Goal: Information Seeking & Learning: Understand process/instructions

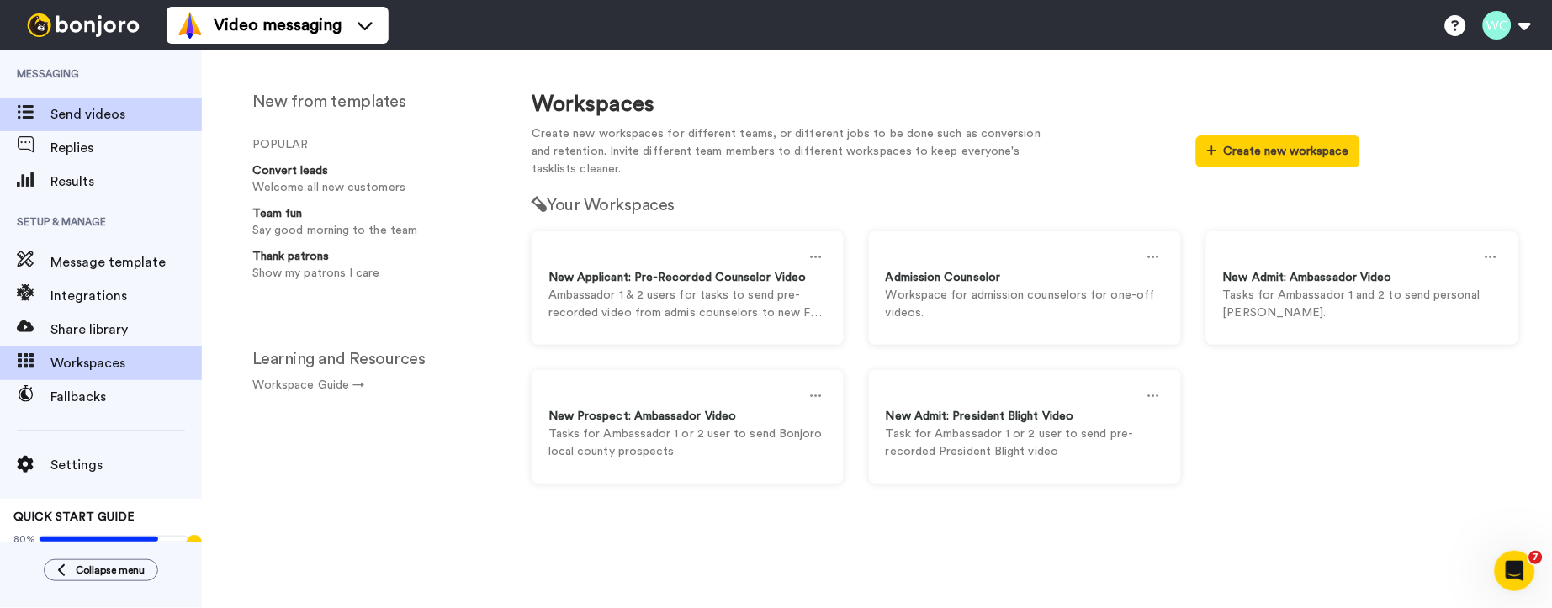
click at [80, 111] on span "Send videos" at bounding box center [125, 114] width 151 height 20
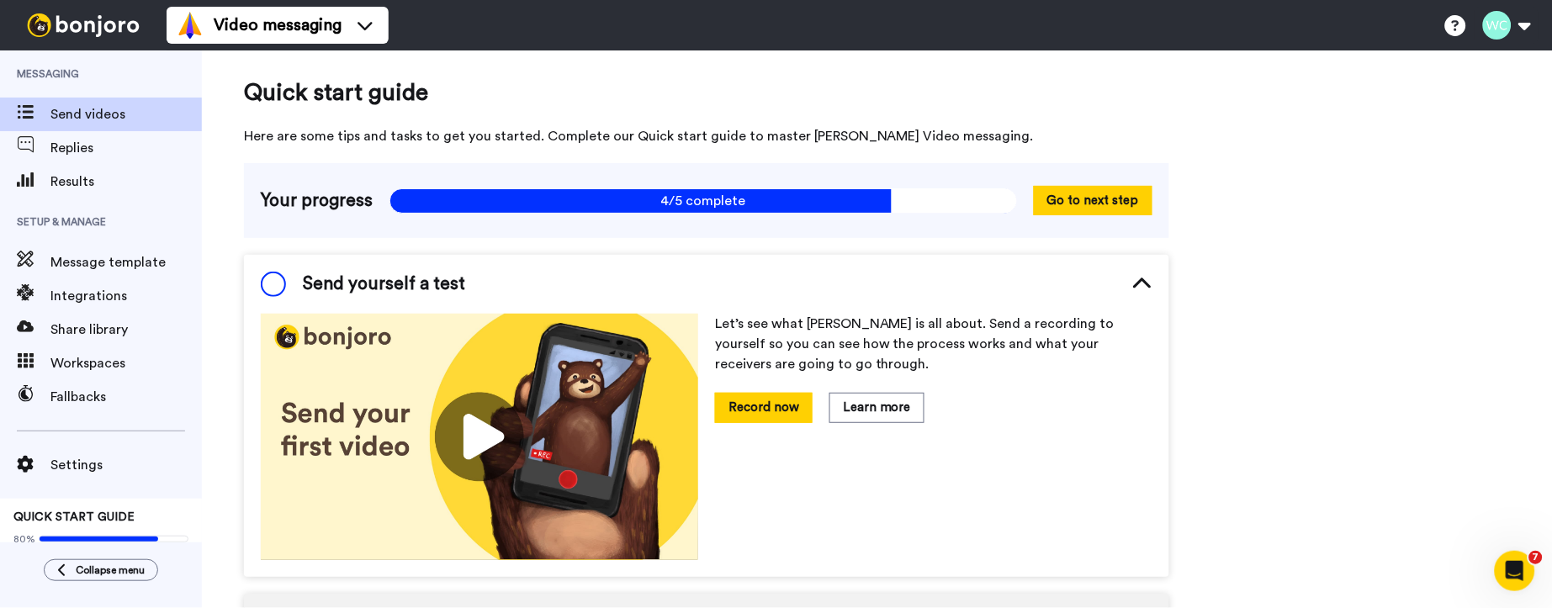
click at [103, 116] on span "Send videos" at bounding box center [125, 114] width 151 height 20
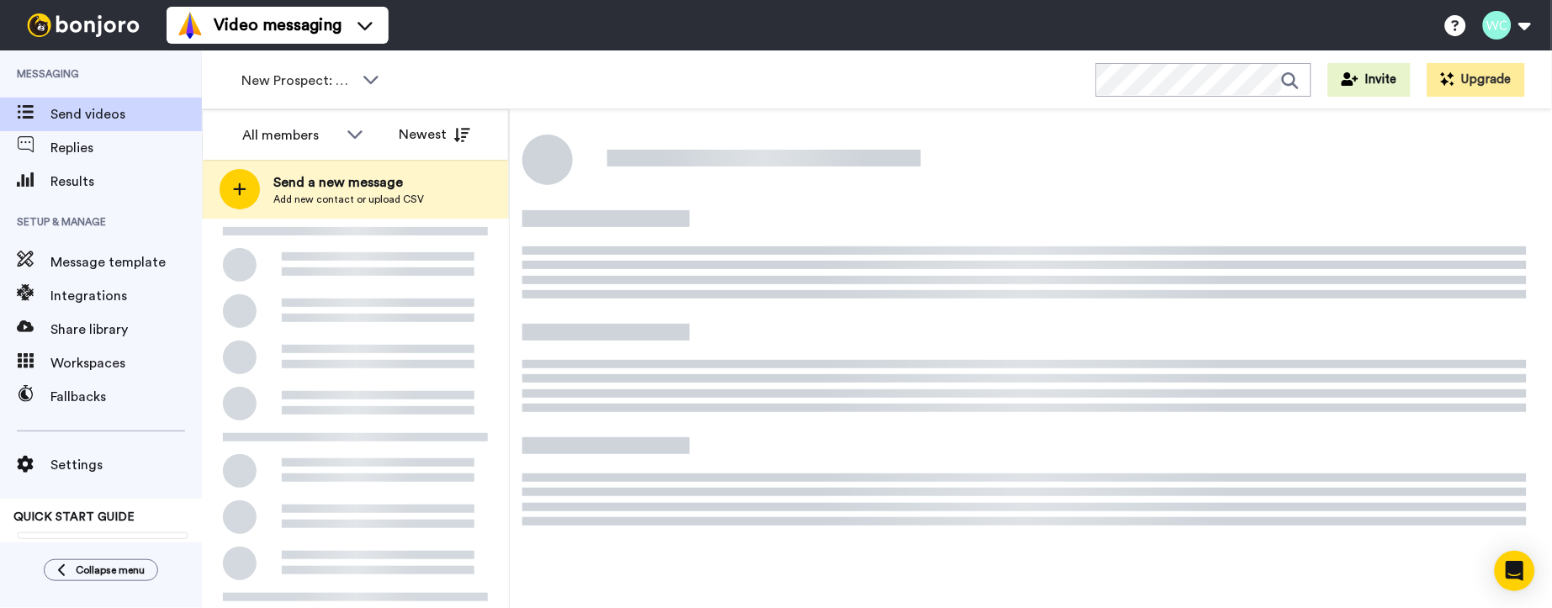
click at [81, 31] on img at bounding box center [83, 25] width 126 height 24
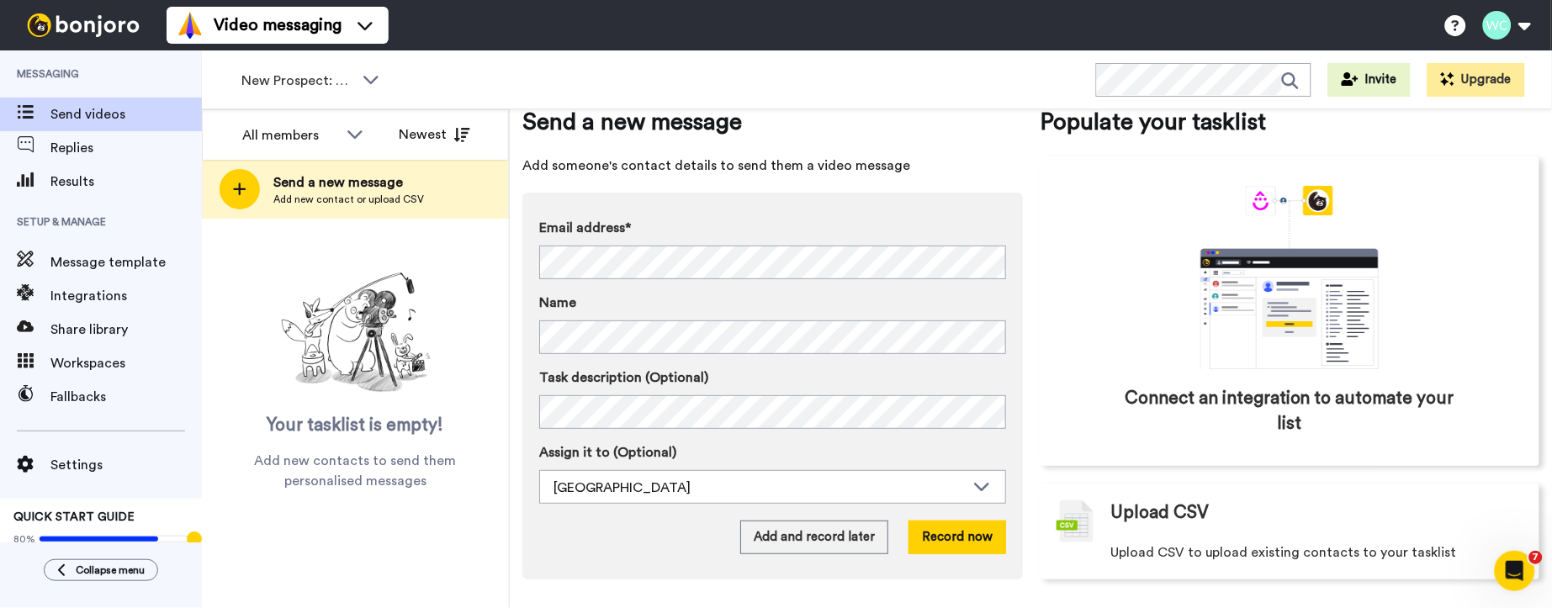
scroll to position [40, 0]
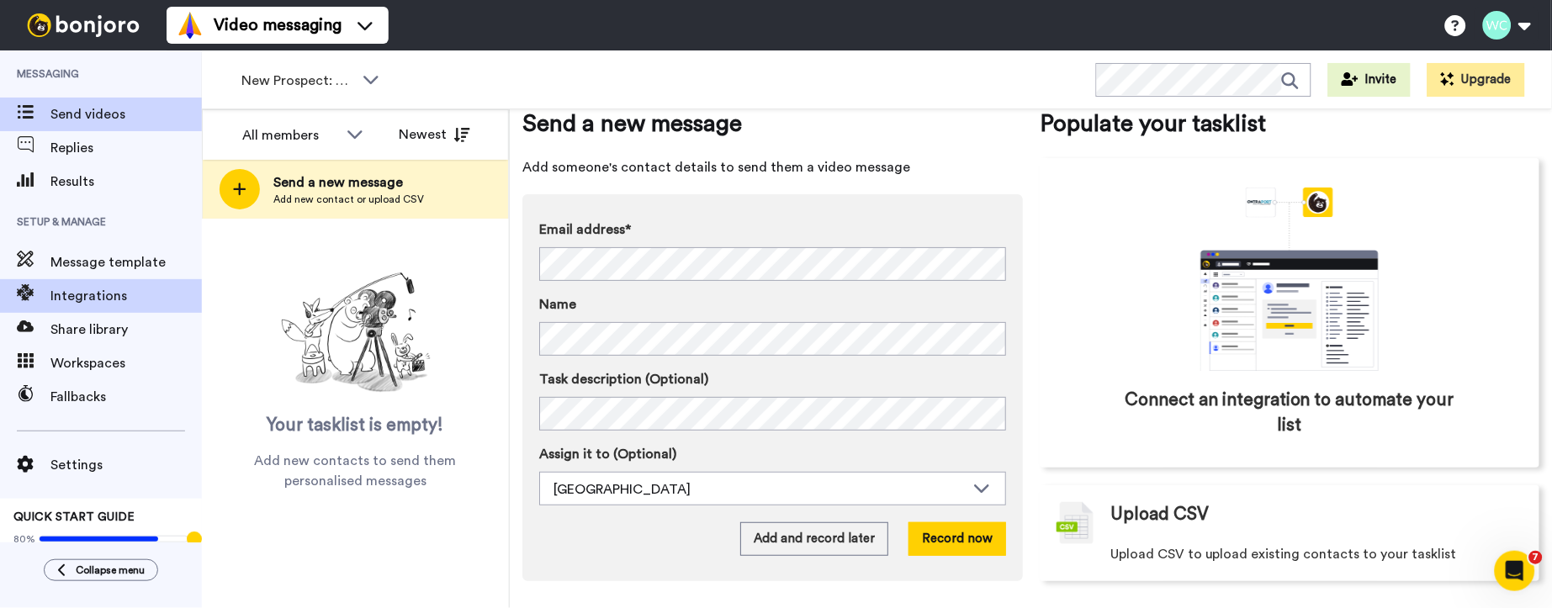
click at [115, 290] on span "Integrations" at bounding box center [125, 296] width 151 height 20
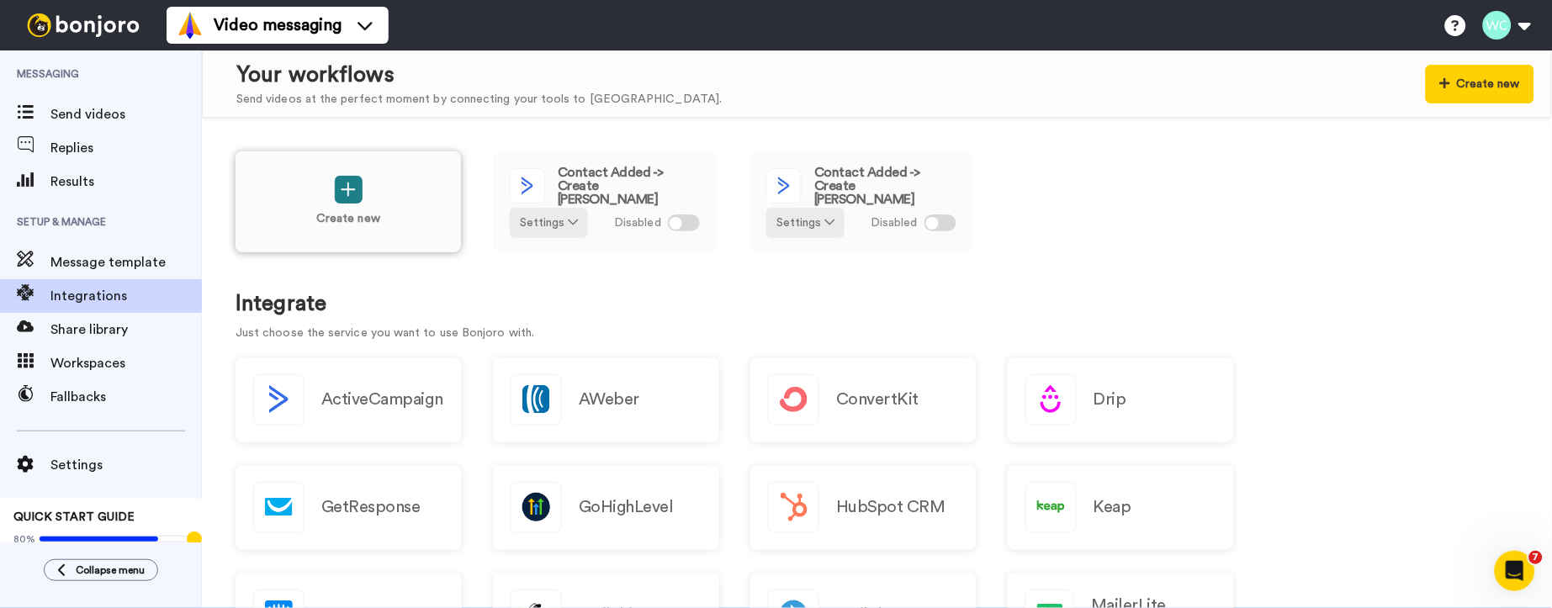
click at [345, 186] on icon at bounding box center [348, 190] width 15 height 18
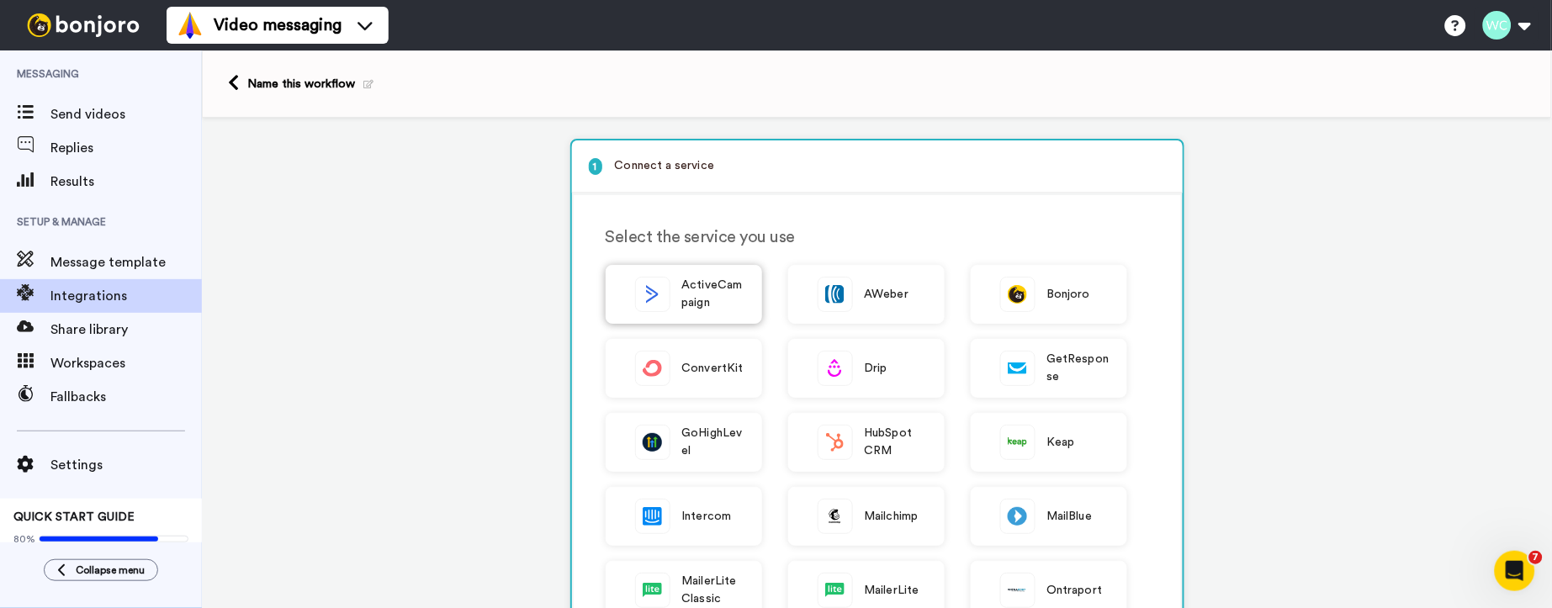
click at [655, 298] on img at bounding box center [653, 295] width 34 height 34
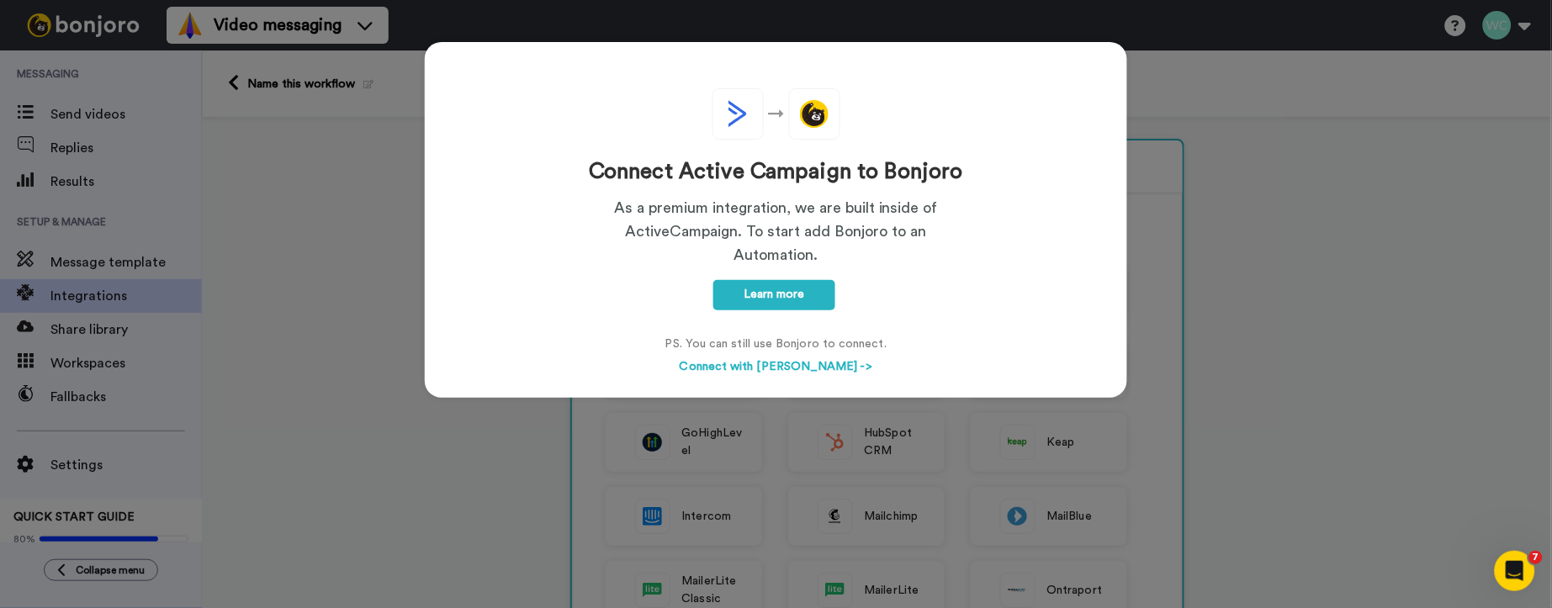
click at [338, 195] on div "Connect Active Campaign to Bonjoro As a premium integration, we are built insid…" at bounding box center [776, 304] width 1552 height 608
